Goal: Check status: Check status

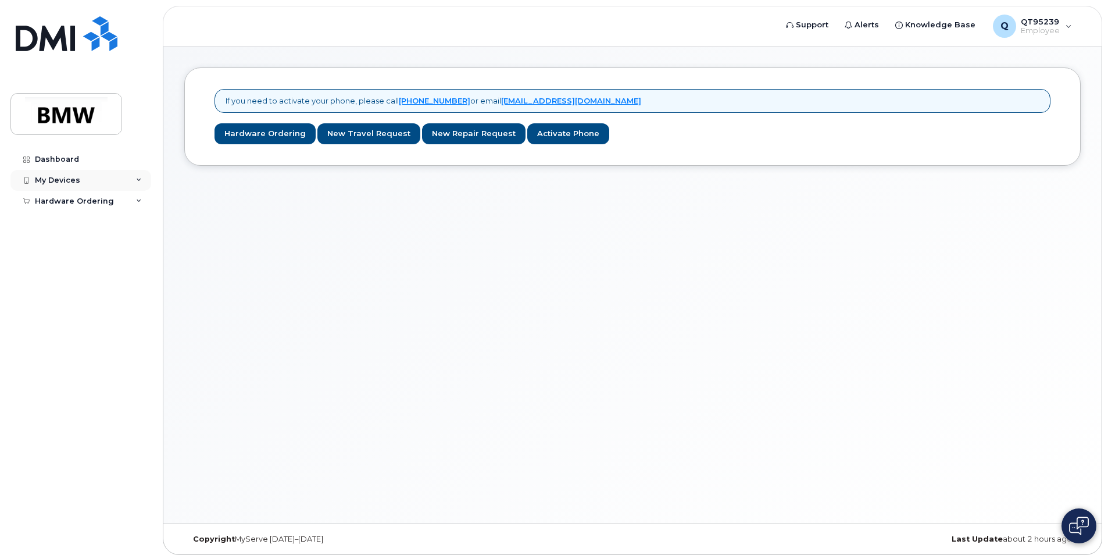
click at [137, 180] on icon at bounding box center [139, 180] width 6 height 6
click at [68, 160] on div "Dashboard" at bounding box center [57, 159] width 44 height 9
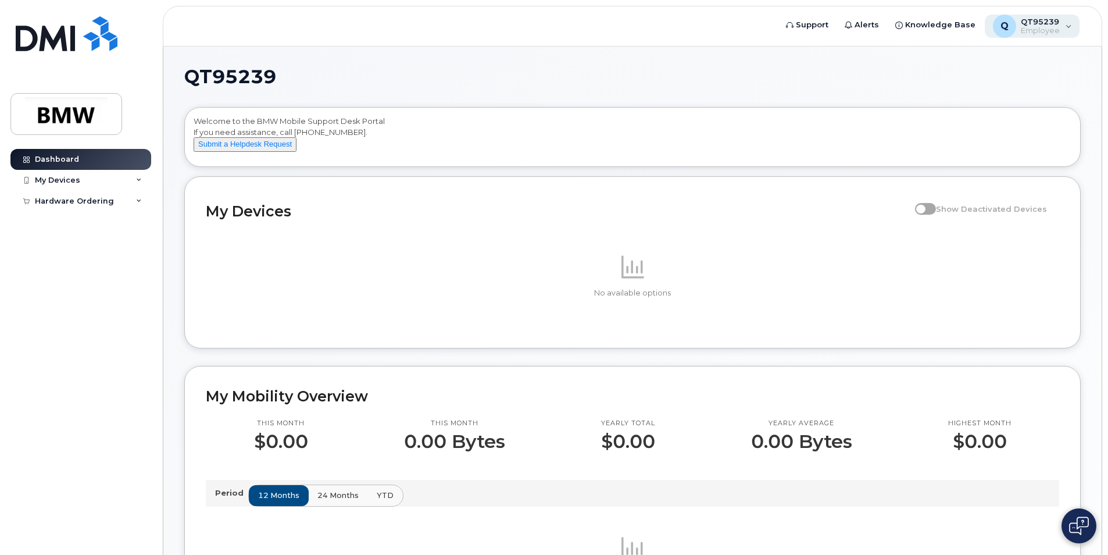
click at [1070, 29] on div "Q QT95239 Employee" at bounding box center [1032, 26] width 95 height 23
click at [760, 159] on div "Welcome to the BMW Mobile Support Desk Portal If you need assistance, call [PHO…" at bounding box center [633, 139] width 878 height 47
click at [138, 179] on icon at bounding box center [139, 180] width 6 height 6
click at [142, 222] on div "Hardware Ordering" at bounding box center [80, 223] width 141 height 21
click at [63, 248] on div "My Orders" at bounding box center [61, 244] width 42 height 10
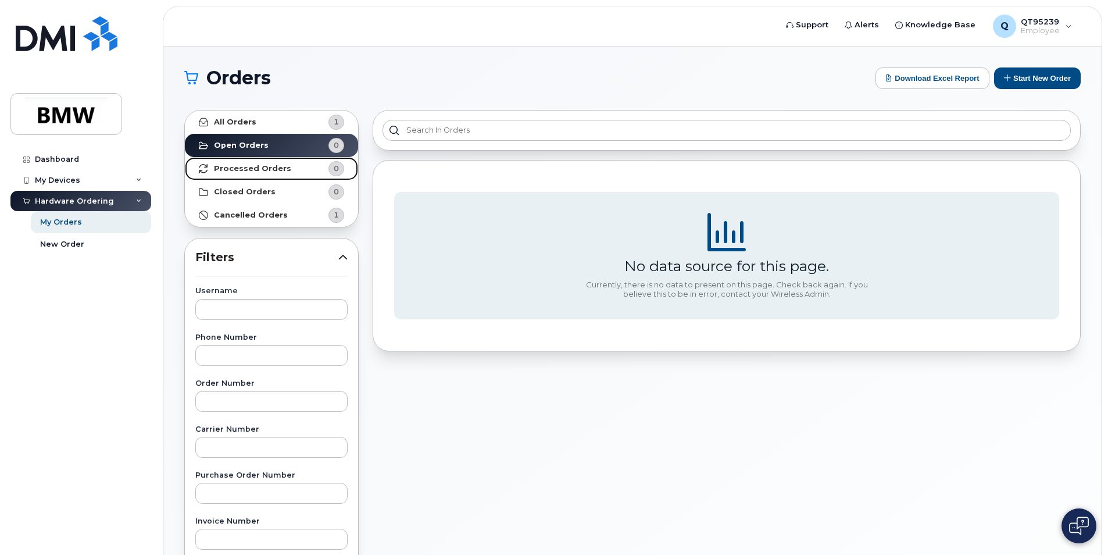
click at [245, 167] on strong "Processed Orders" at bounding box center [252, 168] width 77 height 9
